Goal: Task Accomplishment & Management: Manage account settings

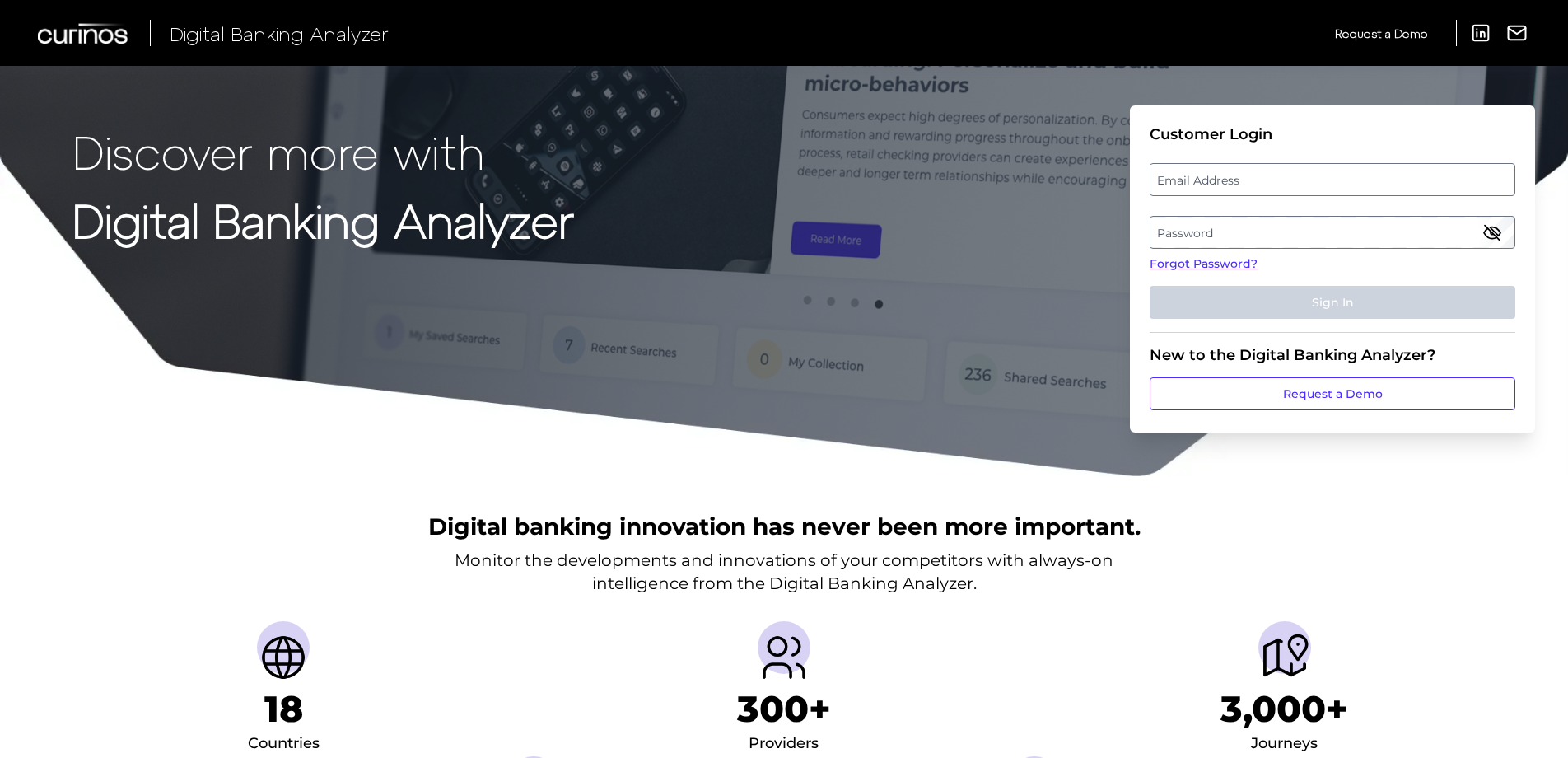
click at [1187, 180] on label "Email Address" at bounding box center [1332, 180] width 364 height 30
click at [1187, 180] on input "email" at bounding box center [1332, 180] width 365 height 33
click at [1209, 175] on input "Email Address" at bounding box center [1332, 180] width 365 height 33
type input "rigoberto.limas@bmo.com"
click at [1222, 226] on label "Password" at bounding box center [1332, 232] width 364 height 30
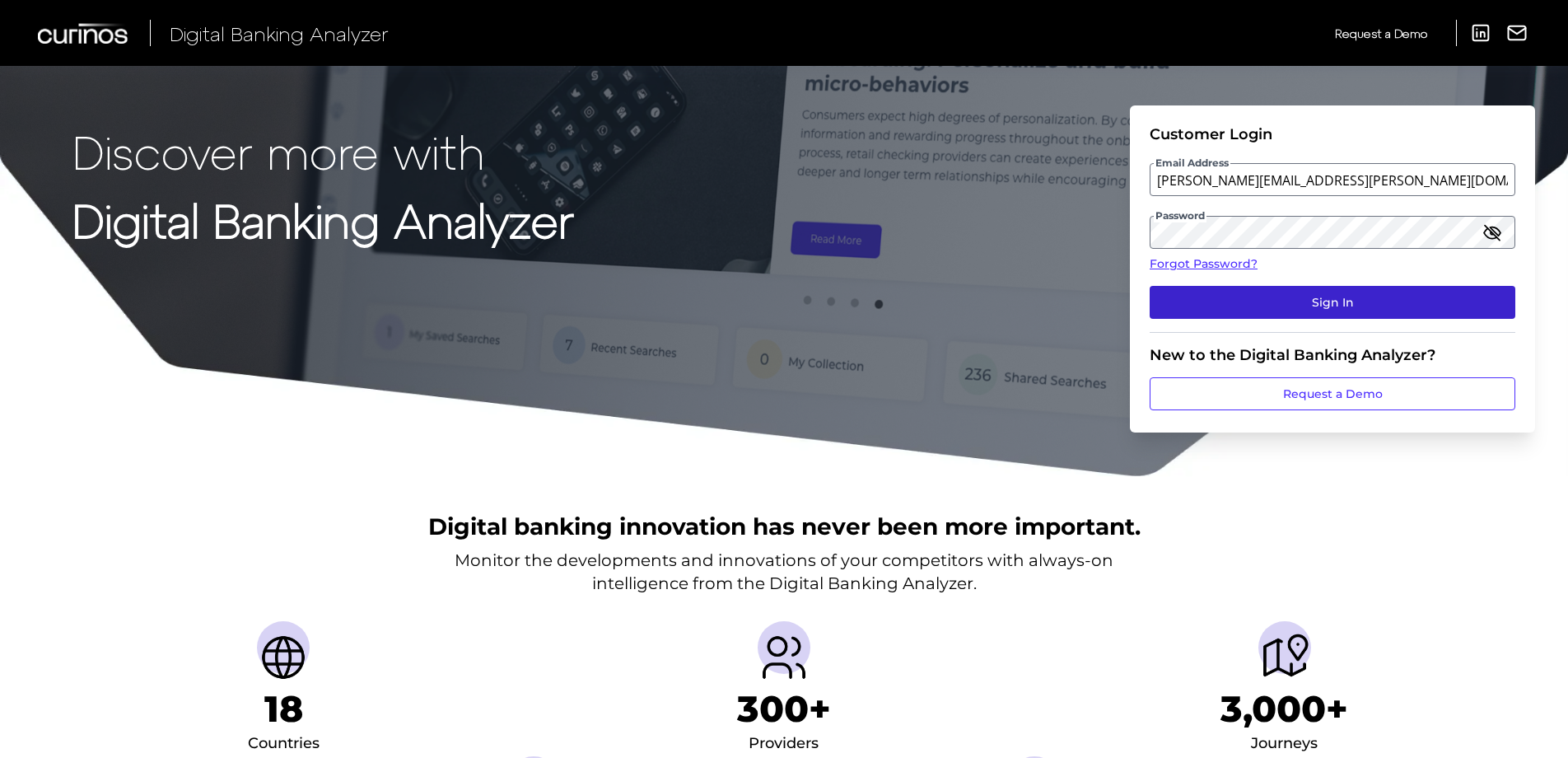
click at [1345, 295] on button "Sign In" at bounding box center [1332, 303] width 365 height 33
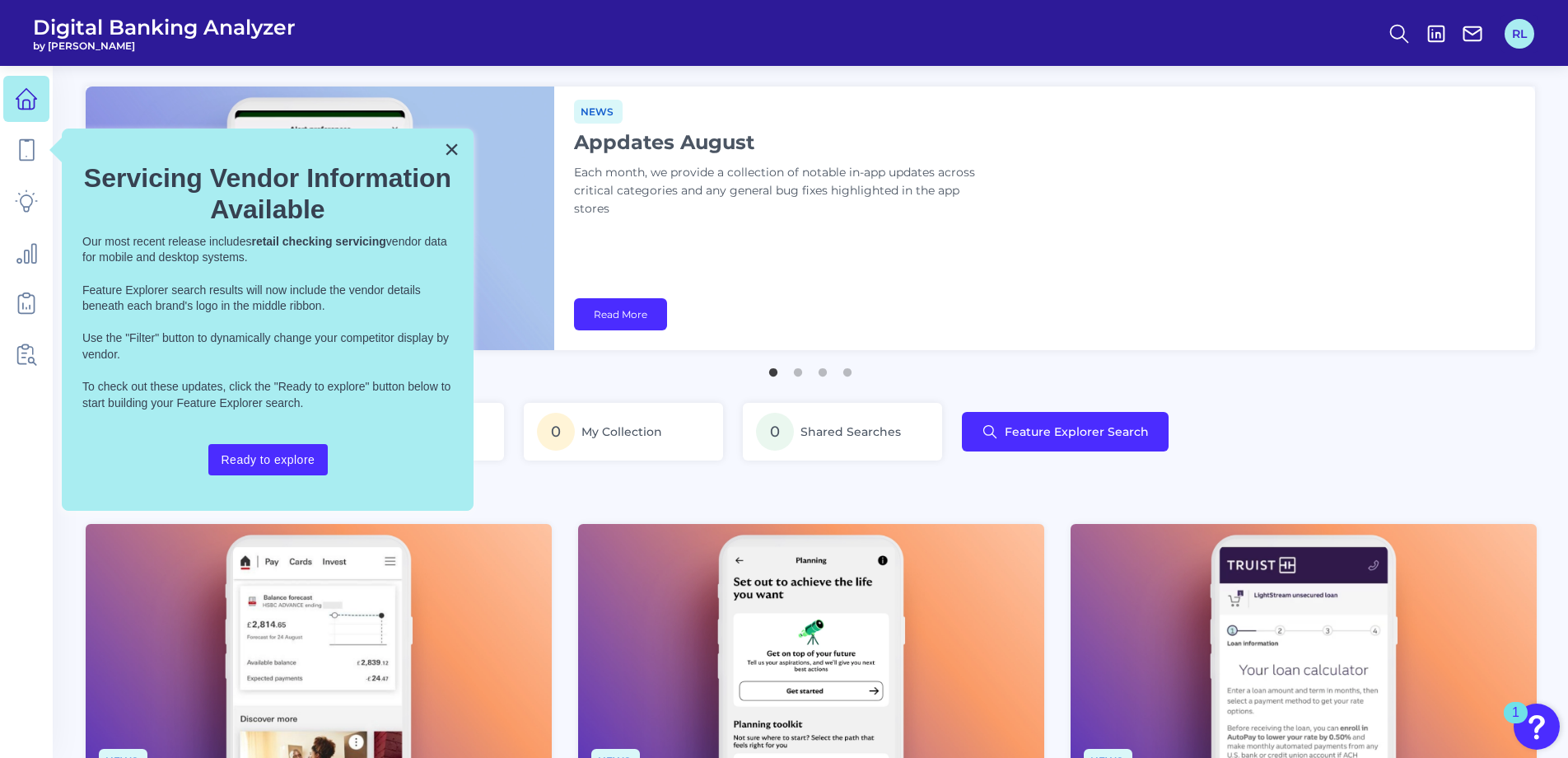
click at [1514, 35] on button "RL" at bounding box center [1520, 33] width 30 height 30
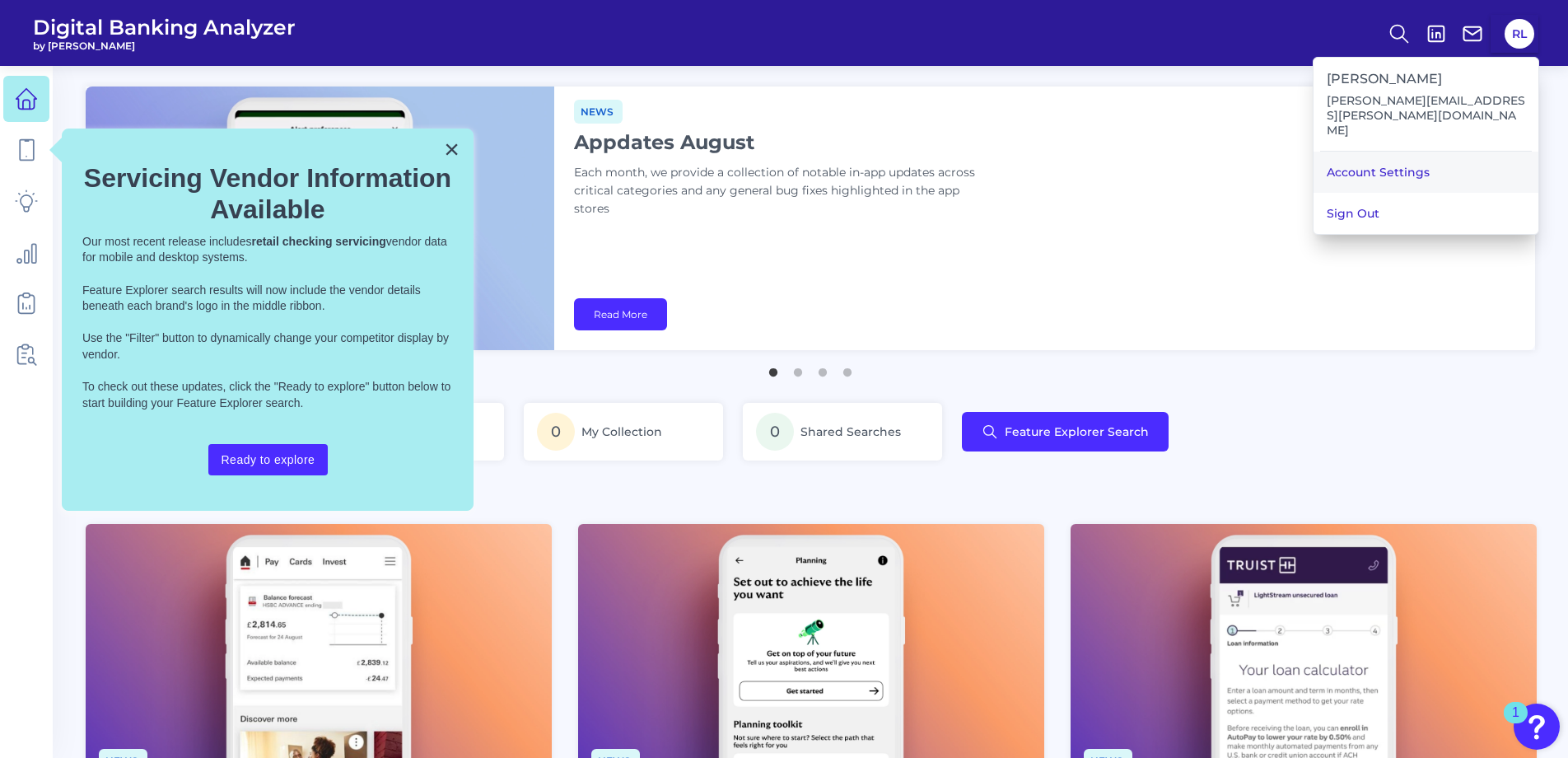
click at [1433, 152] on link "Account Settings" at bounding box center [1426, 172] width 225 height 42
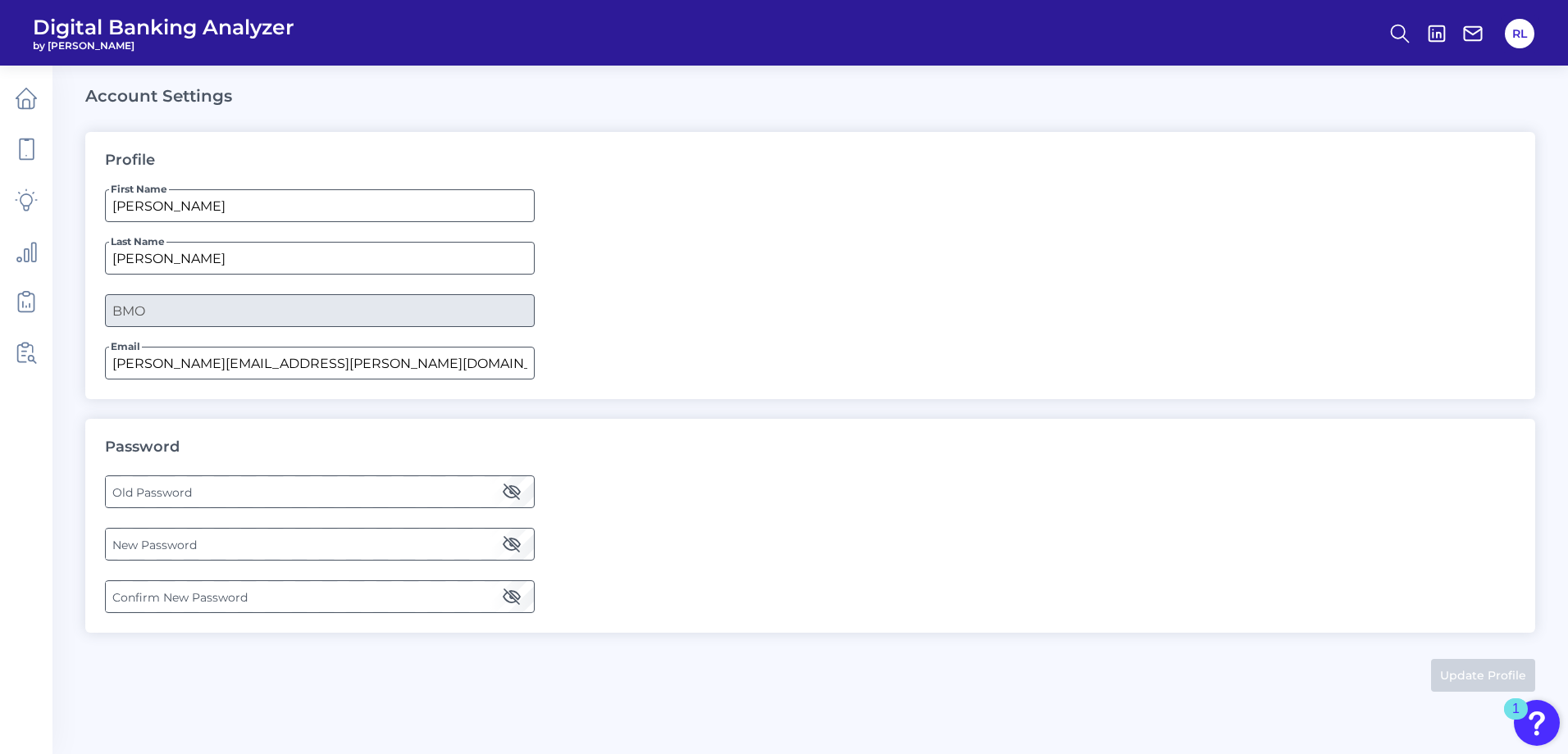
click at [191, 492] on label "Old Password" at bounding box center [319, 492] width 427 height 29
click at [180, 544] on label "New Password" at bounding box center [319, 544] width 427 height 29
click at [168, 597] on label "Confirm New Password" at bounding box center [319, 597] width 427 height 29
click at [1487, 670] on button "Update Profile" at bounding box center [1482, 676] width 104 height 33
click at [31, 94] on icon at bounding box center [27, 99] width 20 height 20
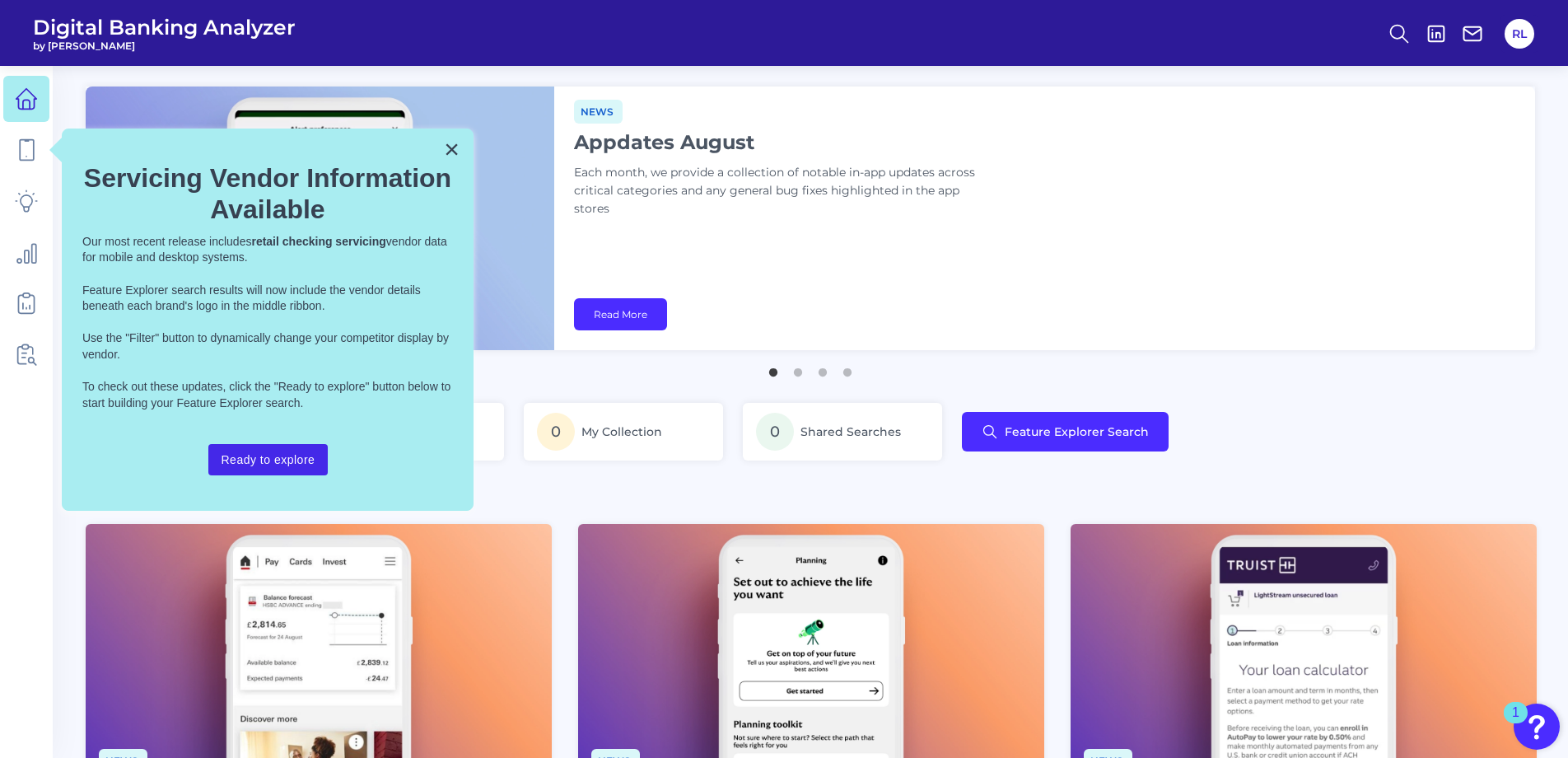
click at [303, 452] on button "Ready to explore" at bounding box center [268, 460] width 120 height 31
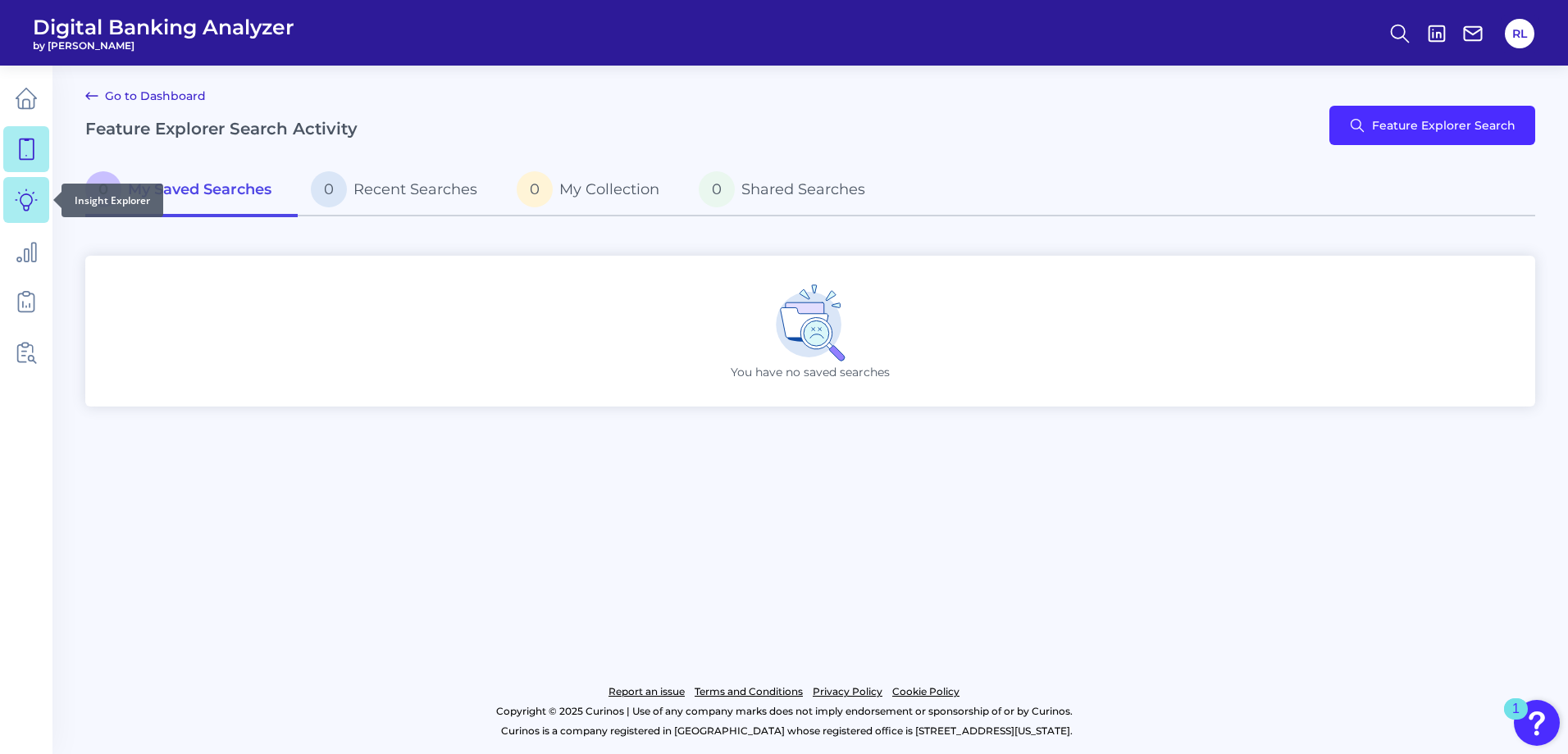
click at [28, 194] on icon at bounding box center [26, 200] width 21 height 21
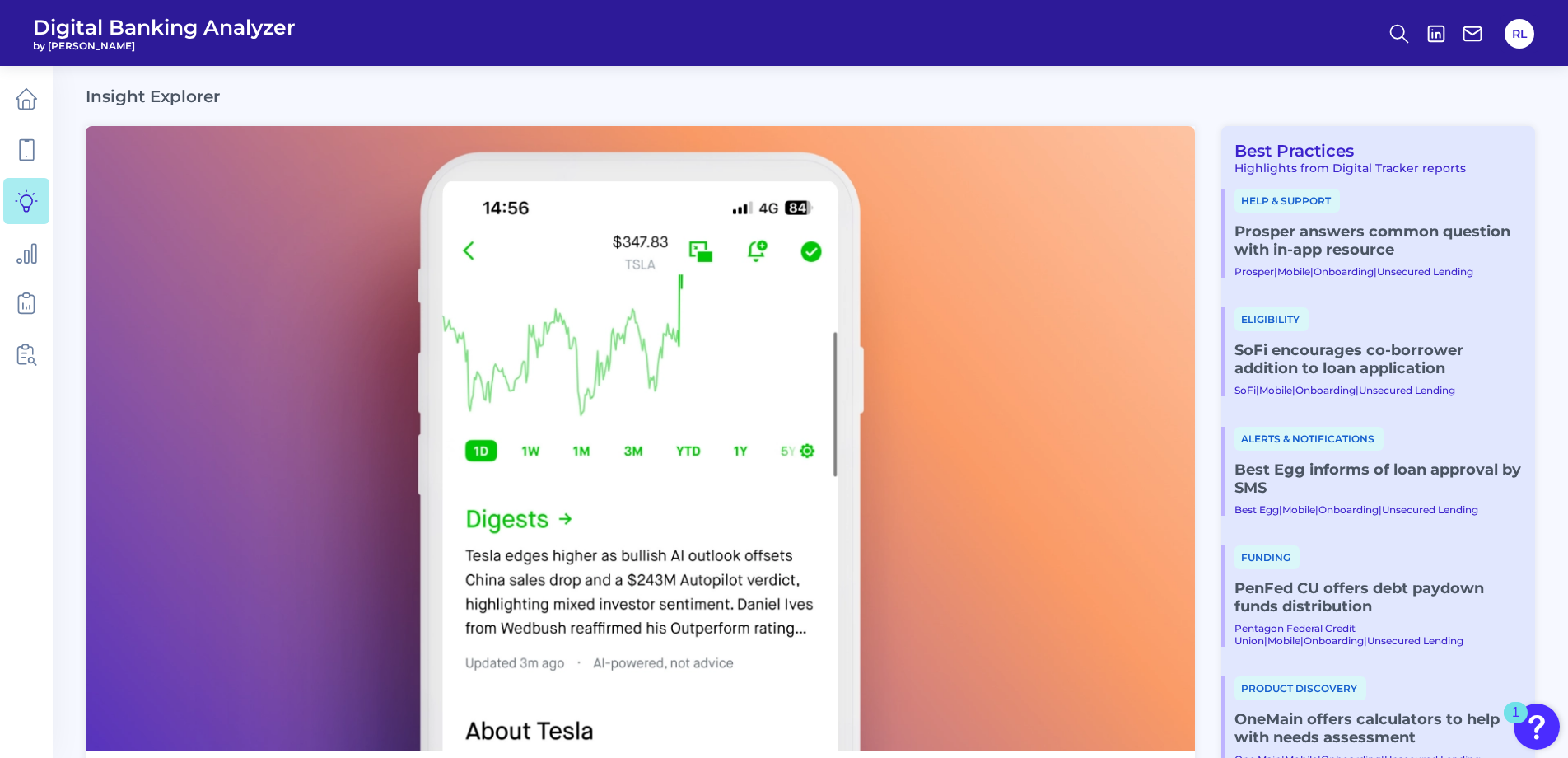
click at [1279, 317] on span "Eligibility" at bounding box center [1272, 319] width 74 height 24
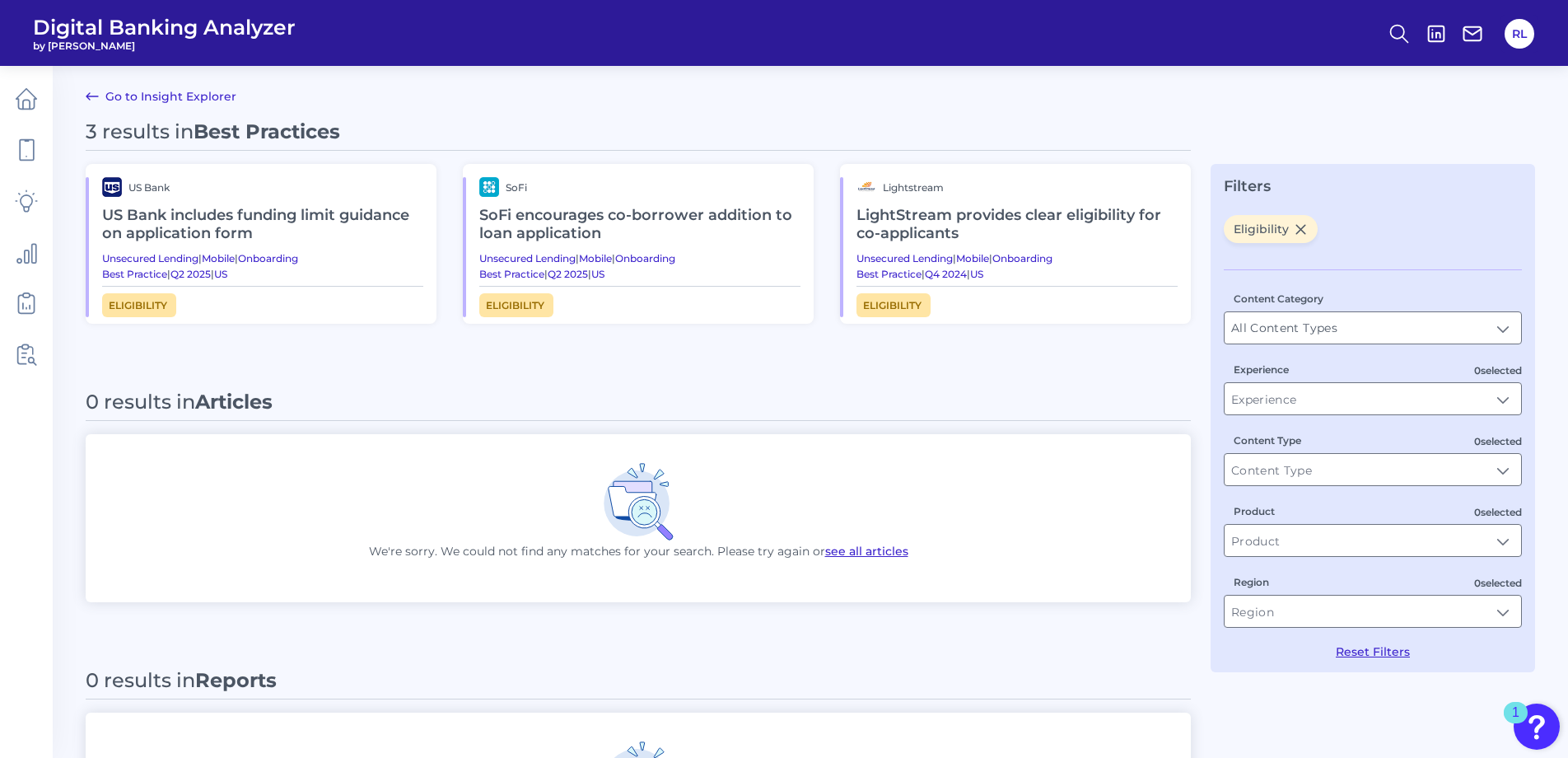
click at [184, 204] on h2 "US Bank includes funding limit guidance on application form" at bounding box center [262, 225] width 321 height 56
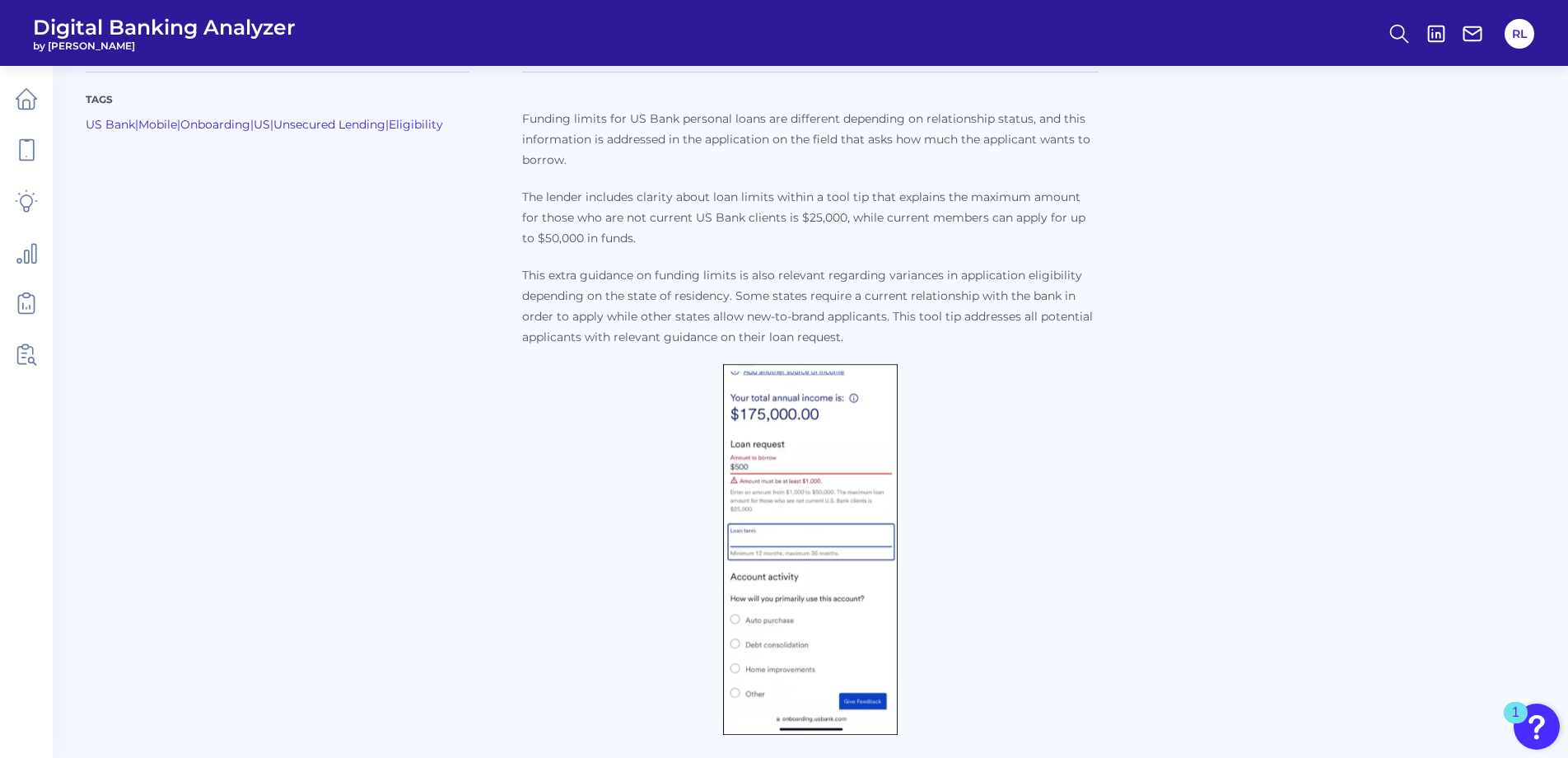
scroll to position [175, 0]
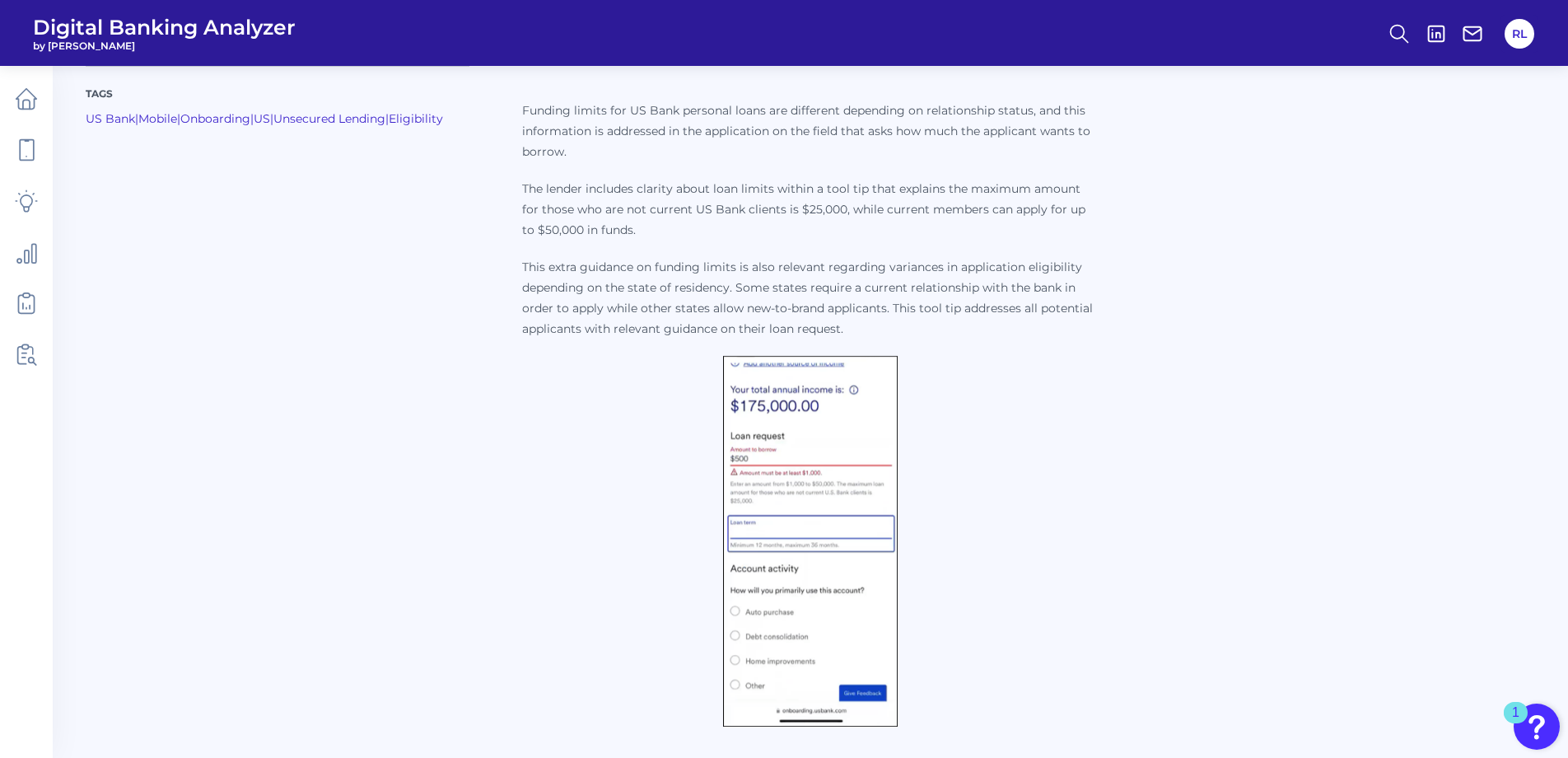
click at [794, 568] on img at bounding box center [810, 541] width 175 height 371
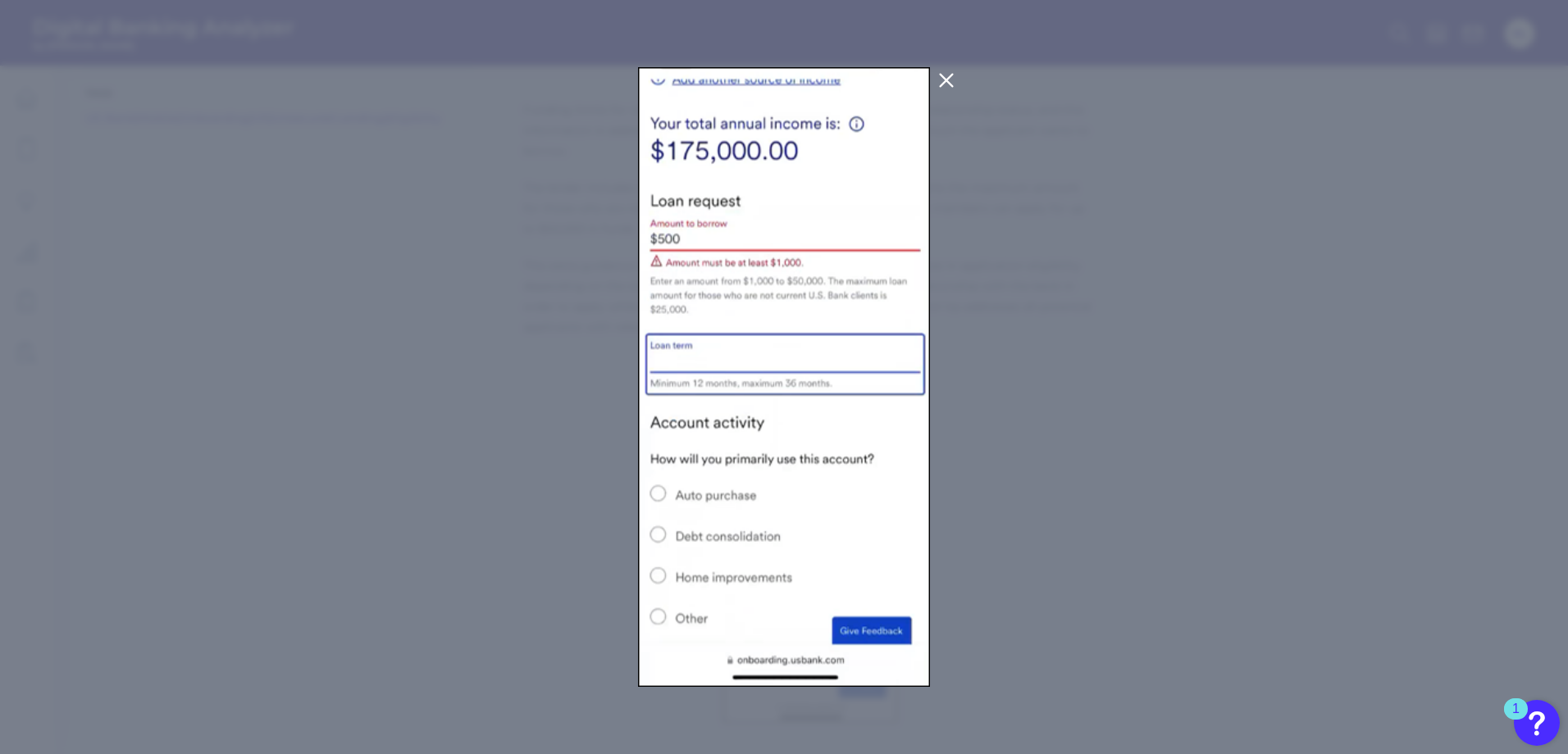
click at [945, 81] on icon at bounding box center [946, 80] width 12 height 12
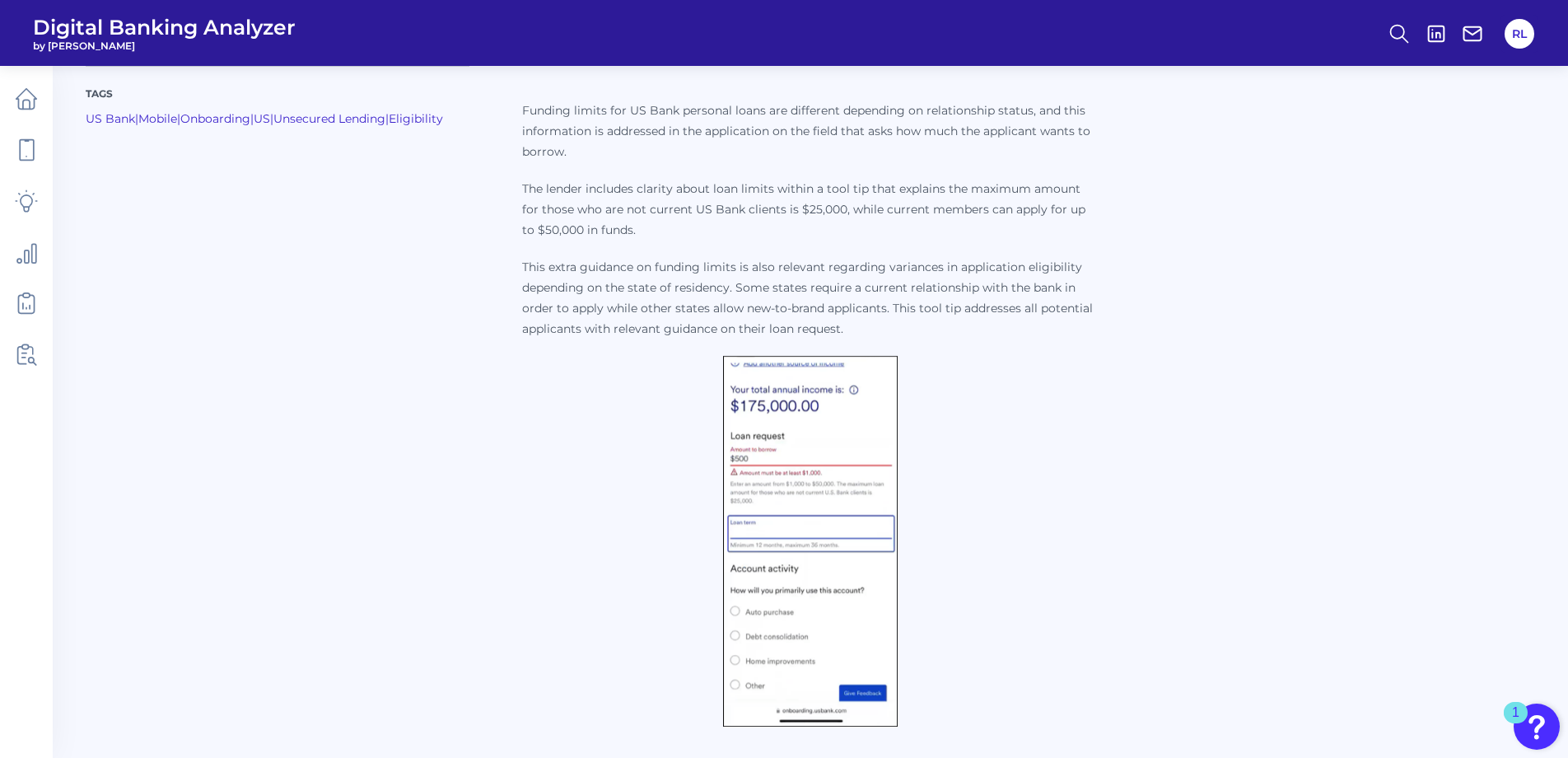
scroll to position [0, 0]
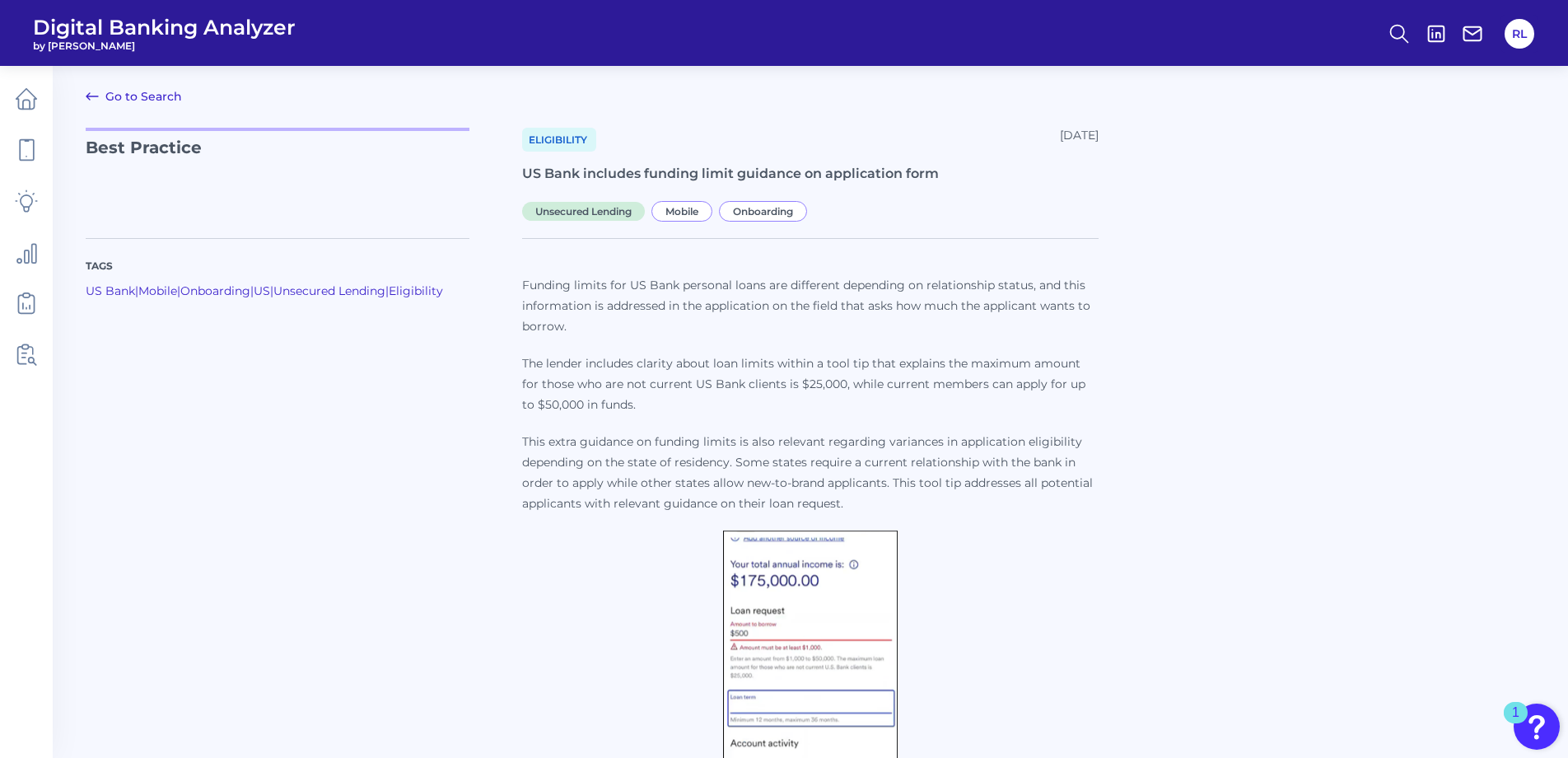
click at [95, 91] on icon at bounding box center [92, 96] width 19 height 19
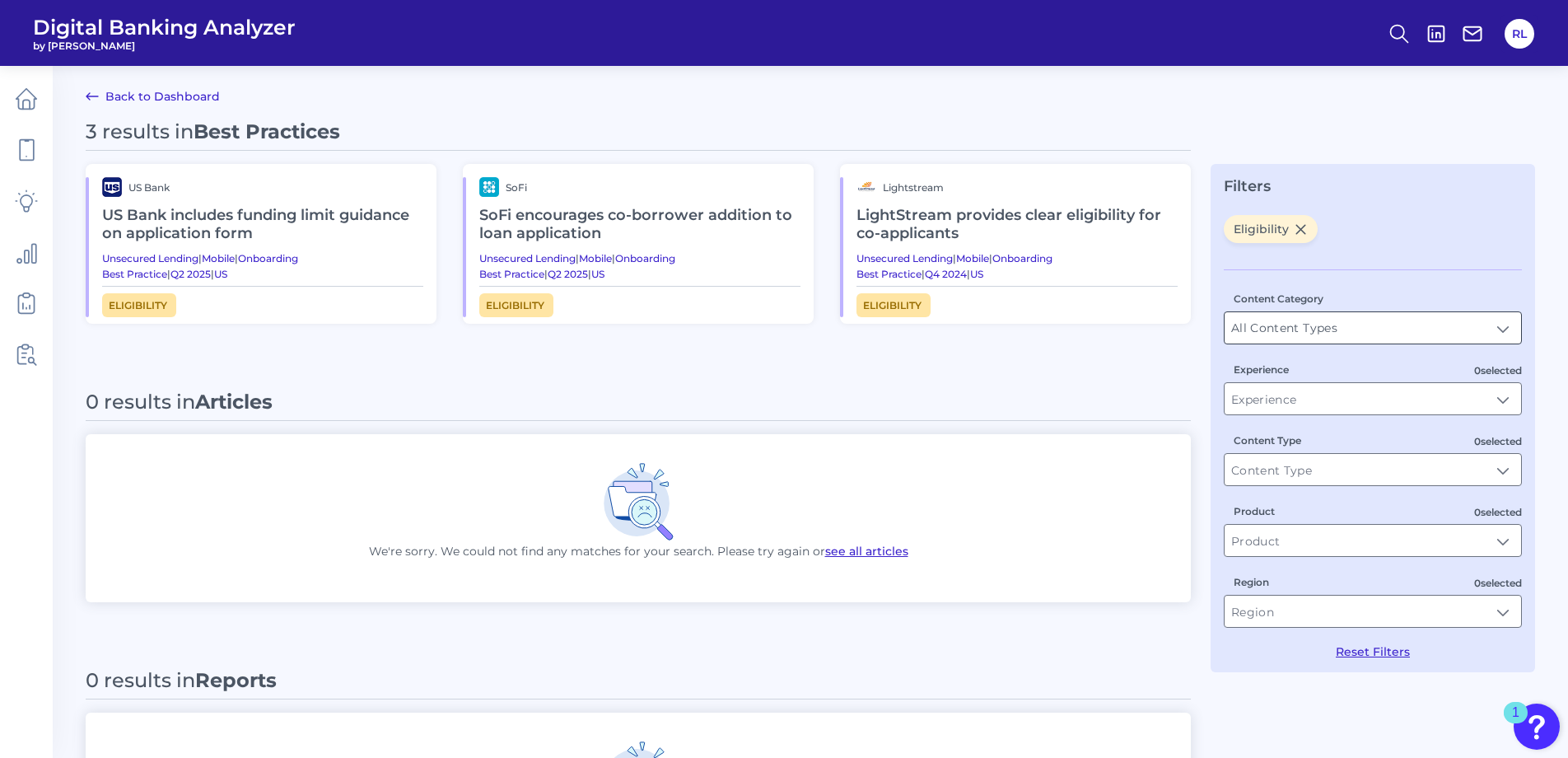
click at [1511, 331] on input "All Content Types" at bounding box center [1373, 328] width 297 height 31
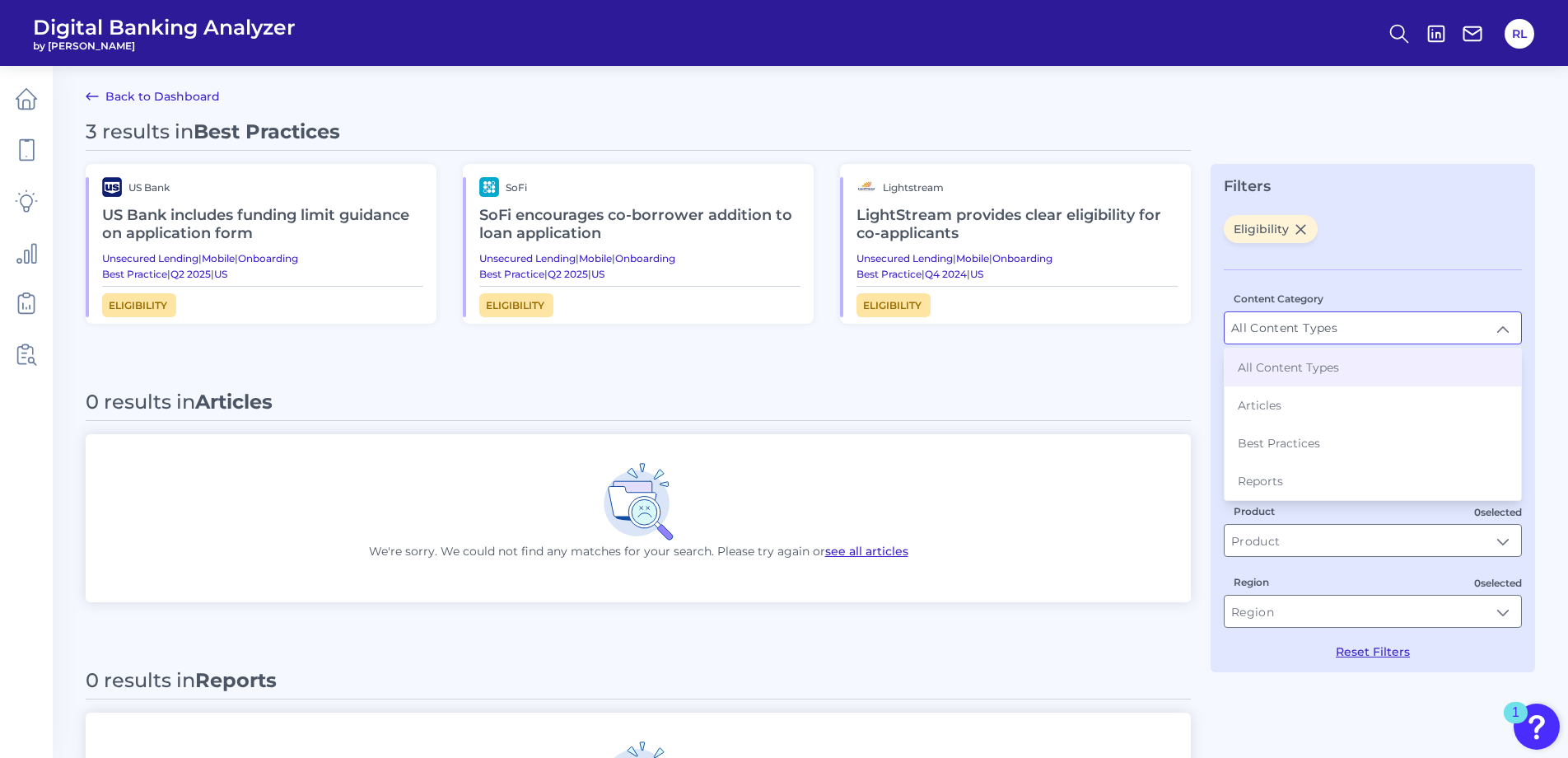
click at [1511, 331] on input "All Content Types" at bounding box center [1373, 328] width 297 height 31
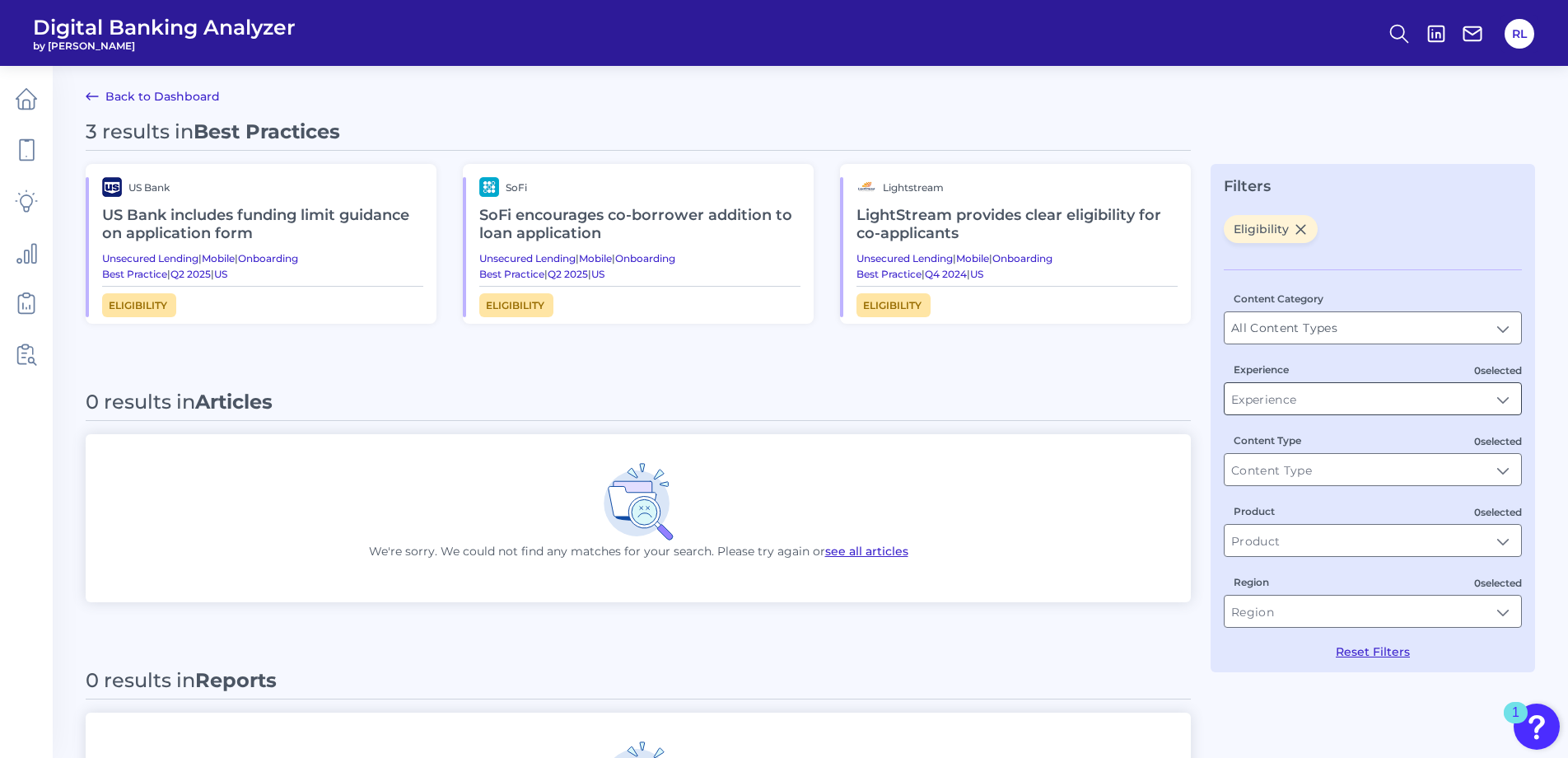
click at [1473, 400] on input "Experience" at bounding box center [1373, 399] width 297 height 31
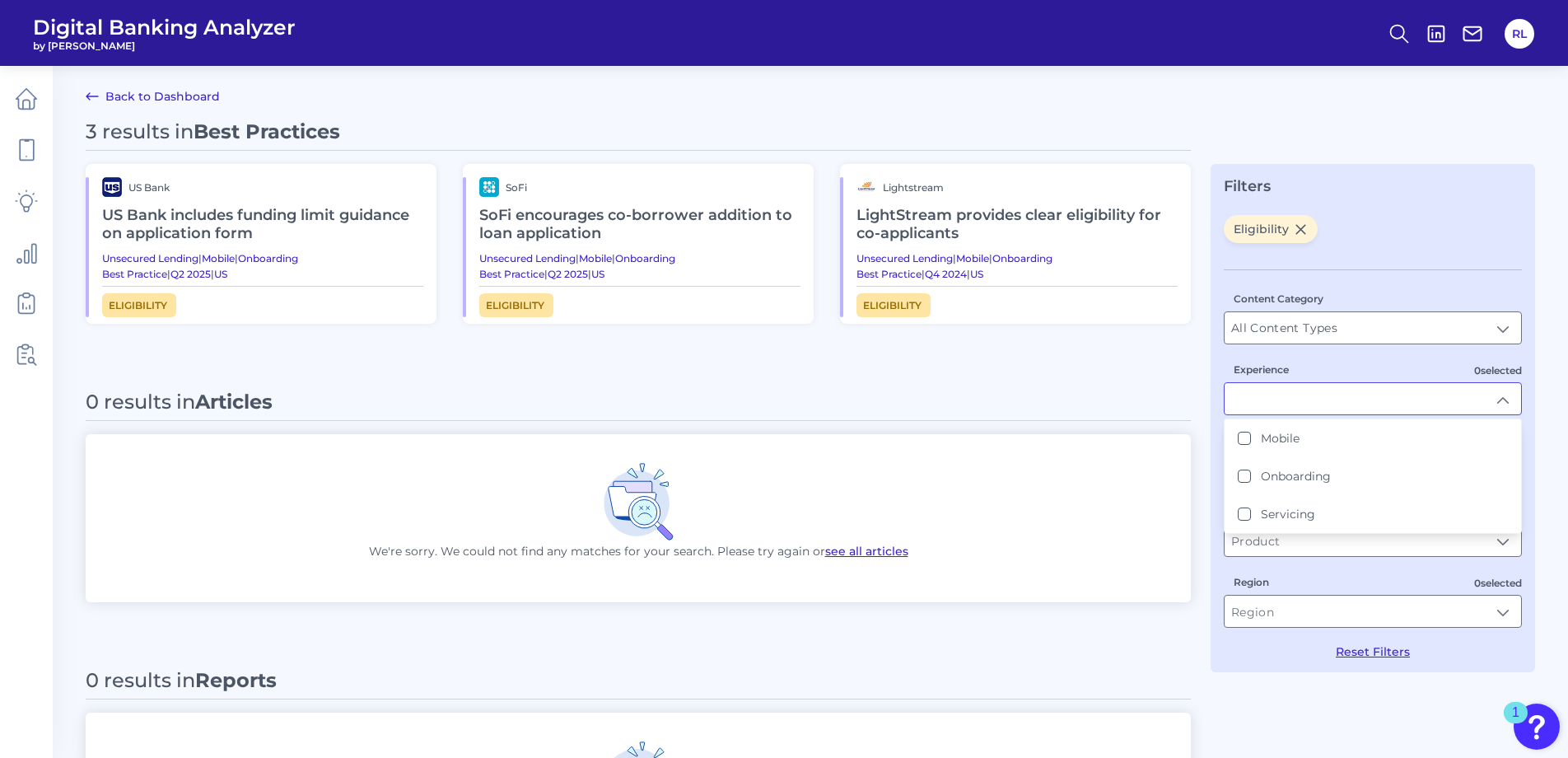
click at [1473, 400] on input "Experience" at bounding box center [1373, 399] width 297 height 31
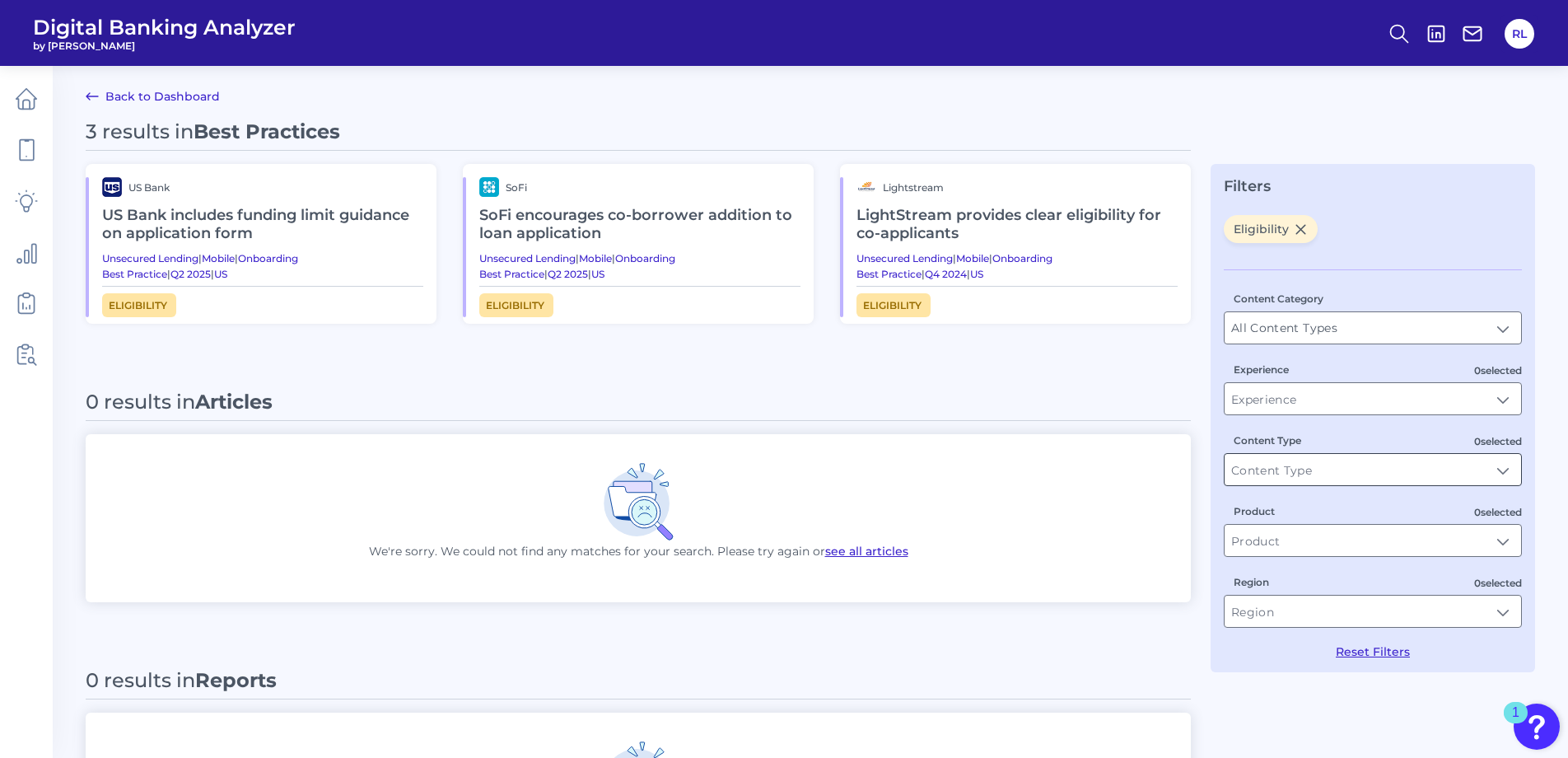
click at [1468, 475] on input "Content Type" at bounding box center [1373, 470] width 297 height 31
click at [1478, 546] on input "Product" at bounding box center [1373, 541] width 297 height 31
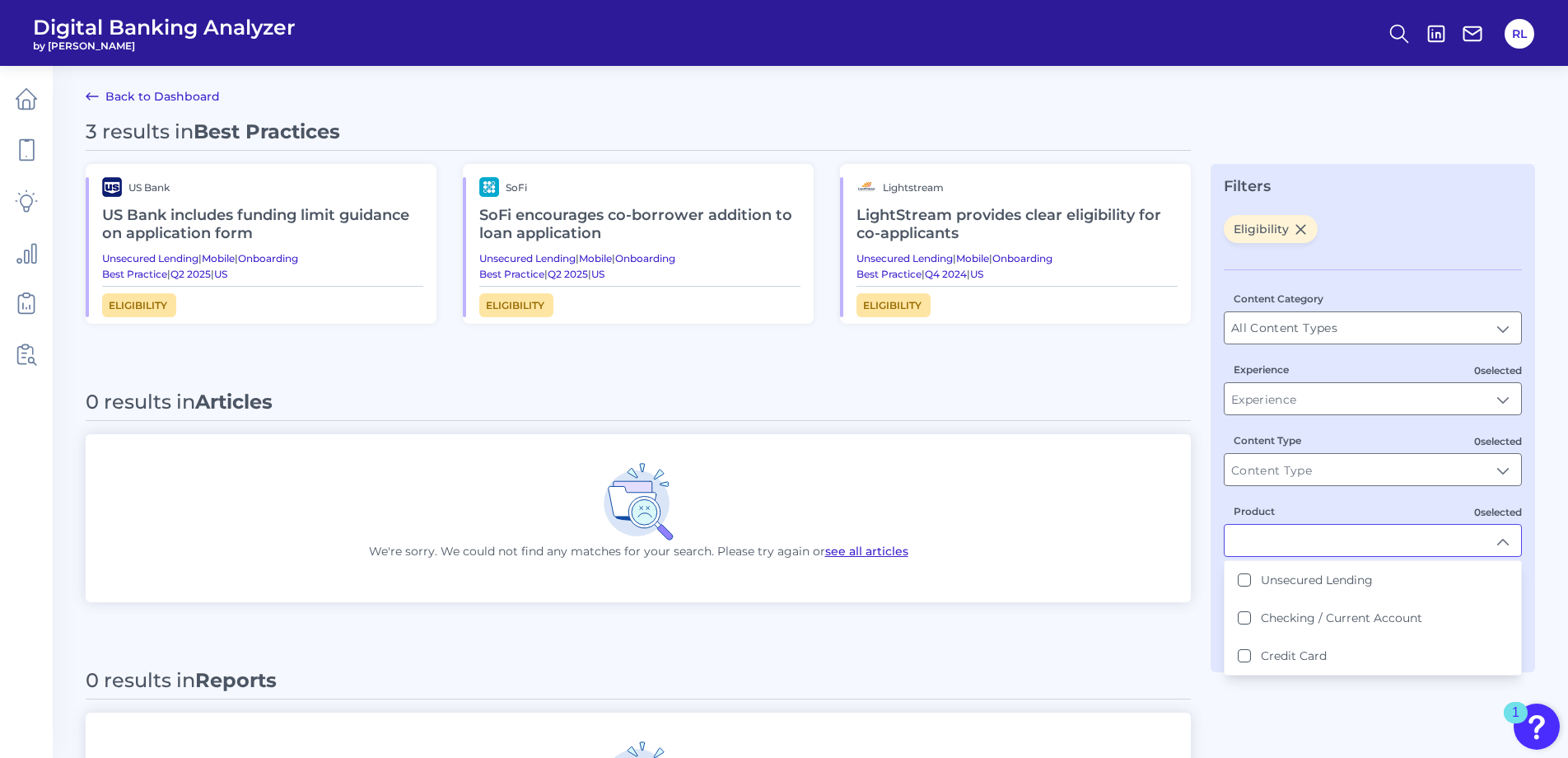
click at [1478, 546] on input "Product" at bounding box center [1373, 541] width 297 height 31
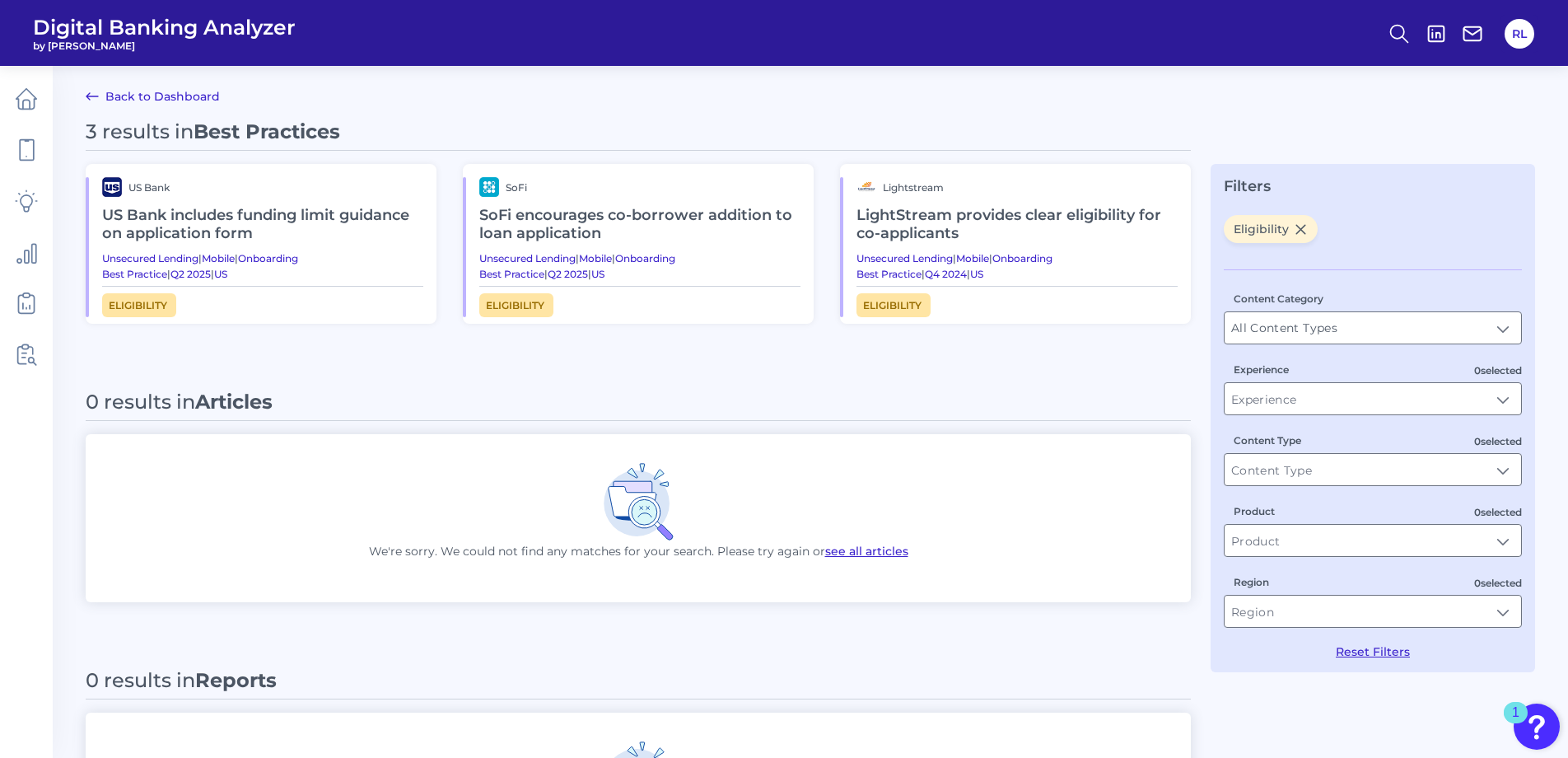
click at [99, 92] on icon at bounding box center [92, 96] width 19 height 19
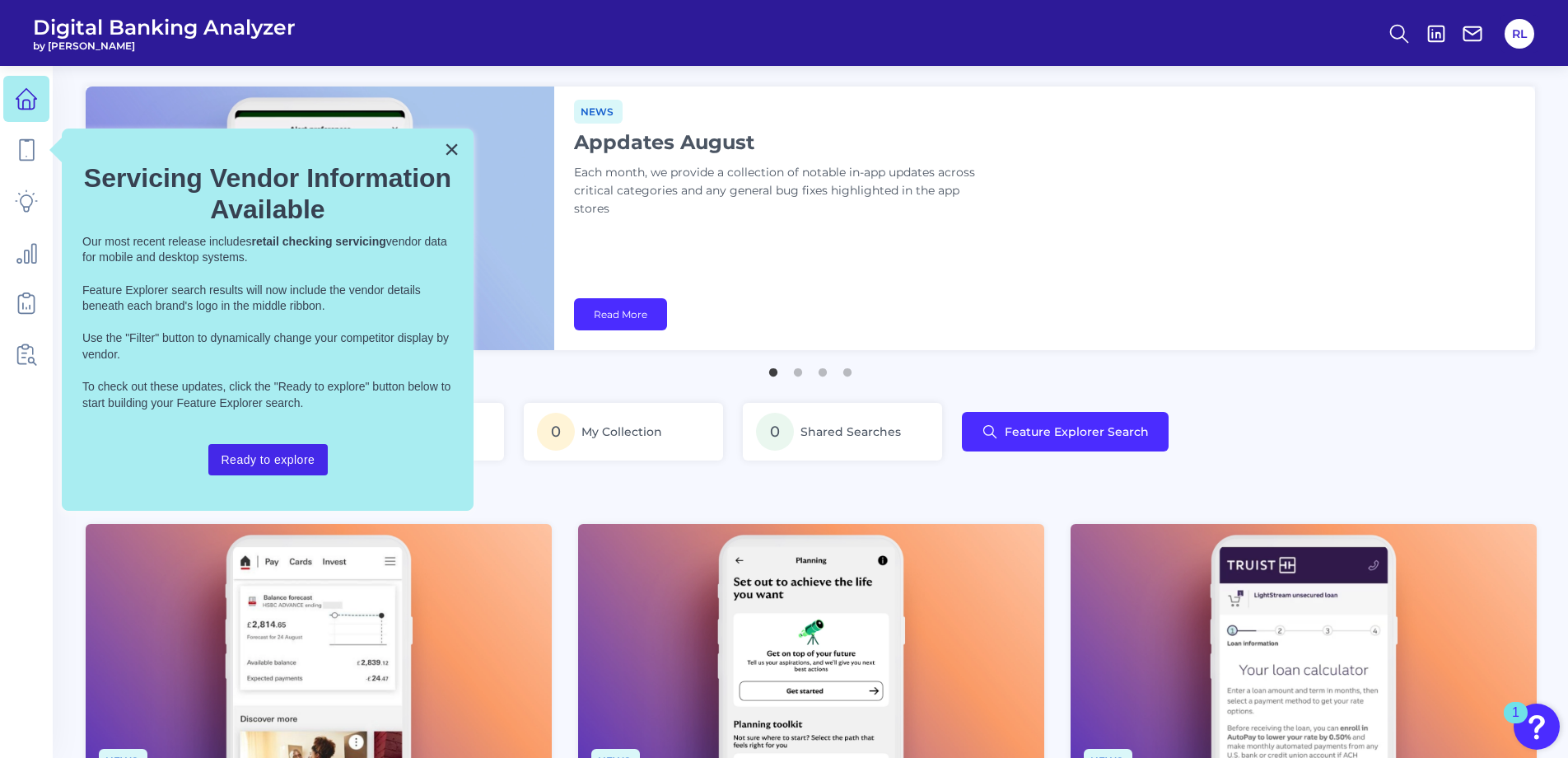
click at [281, 453] on button "Ready to explore" at bounding box center [268, 460] width 120 height 31
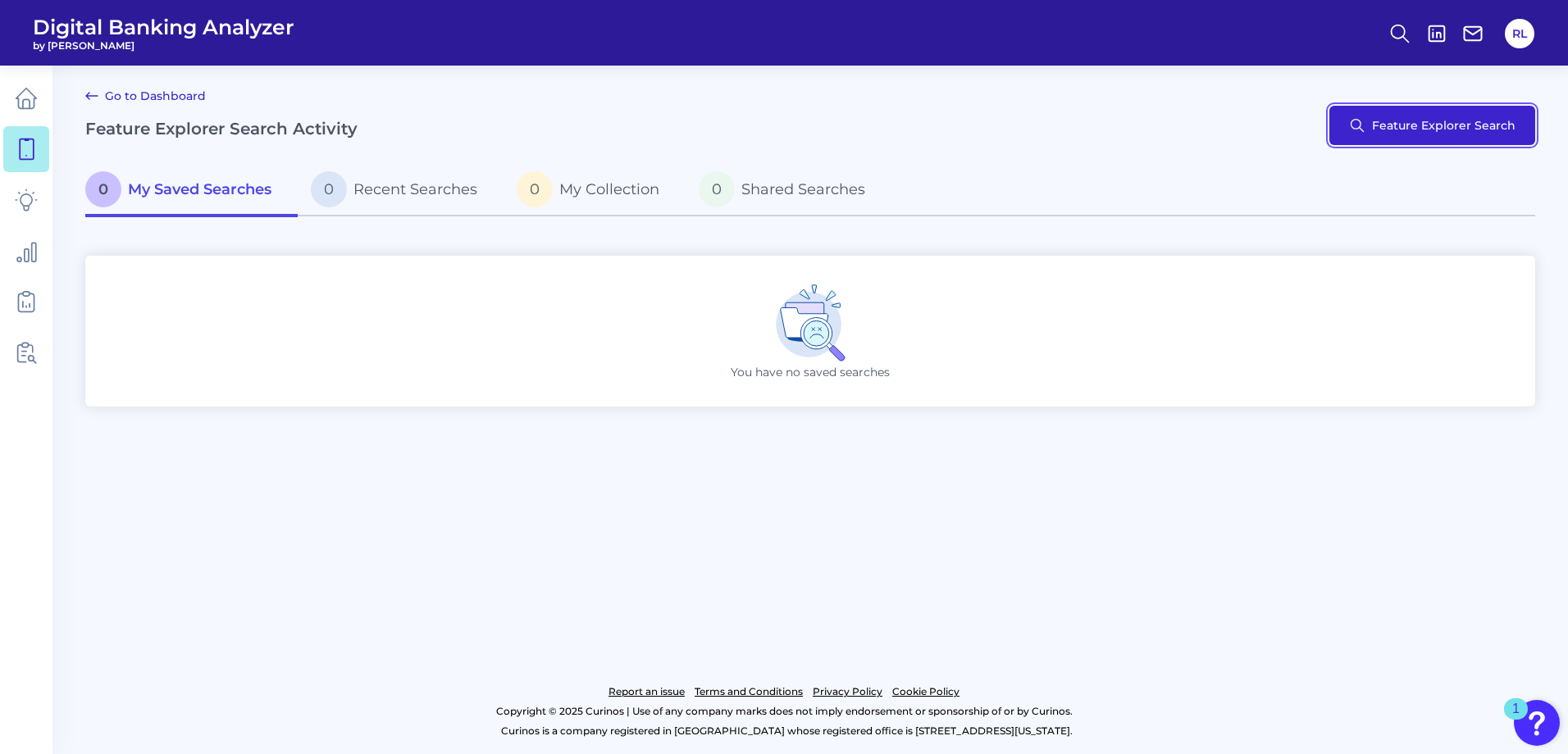
click at [1426, 135] on button "Feature Explorer Search" at bounding box center [1432, 125] width 206 height 40
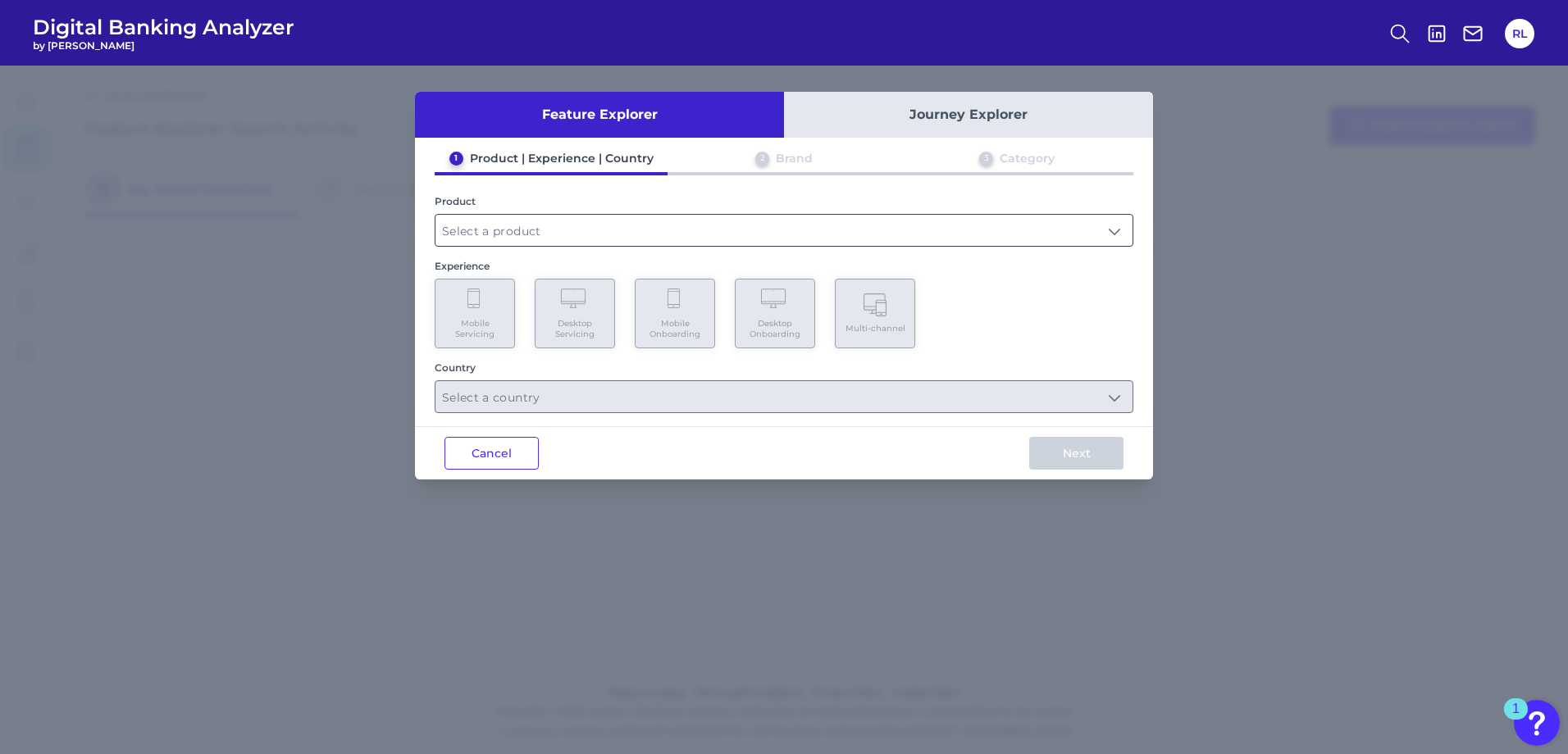
click at [505, 228] on input "text" at bounding box center [784, 230] width 697 height 31
click at [502, 223] on input "text" at bounding box center [784, 230] width 697 height 31
